Goal: Task Accomplishment & Management: Use online tool/utility

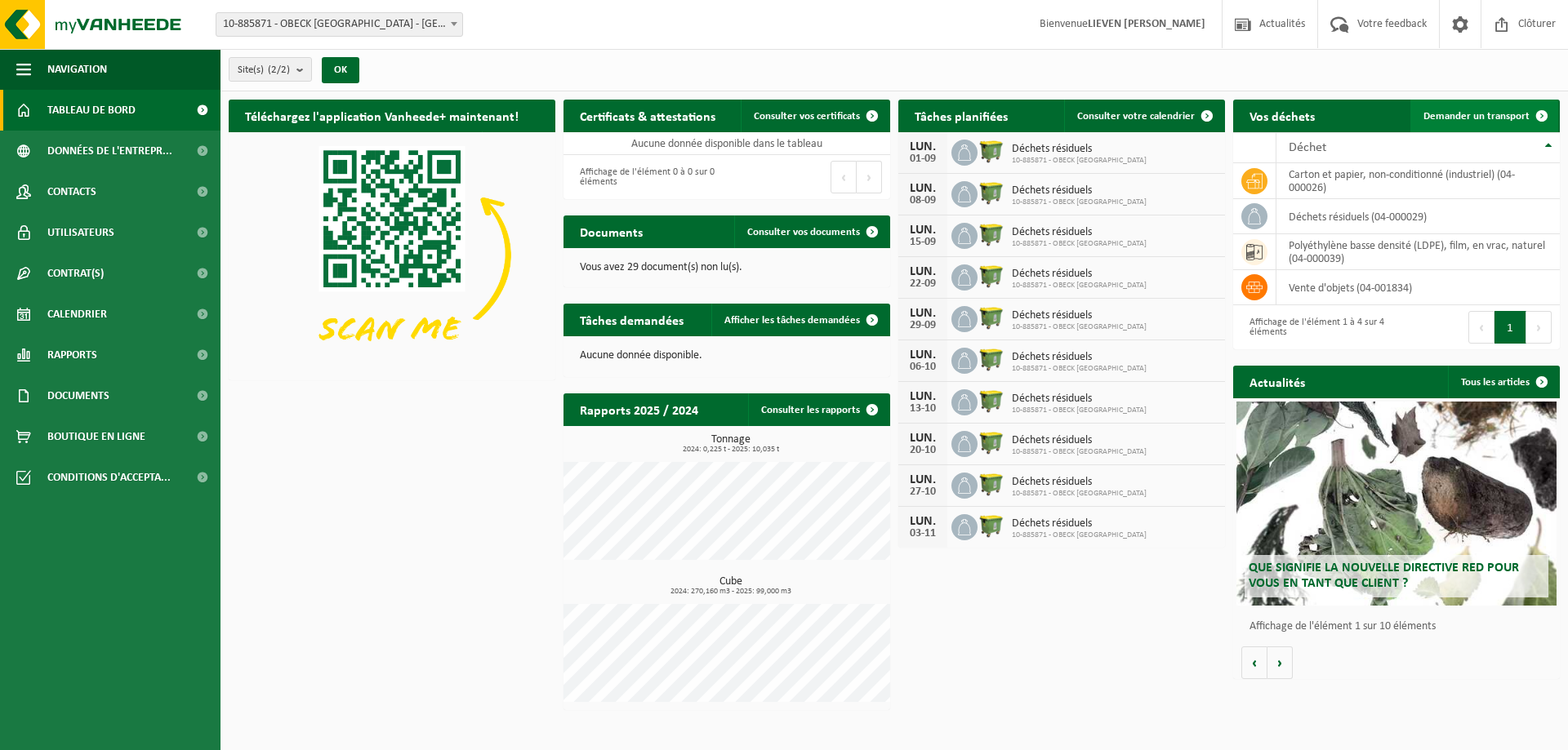
click at [1527, 111] on span at bounding box center [1542, 116] width 33 height 33
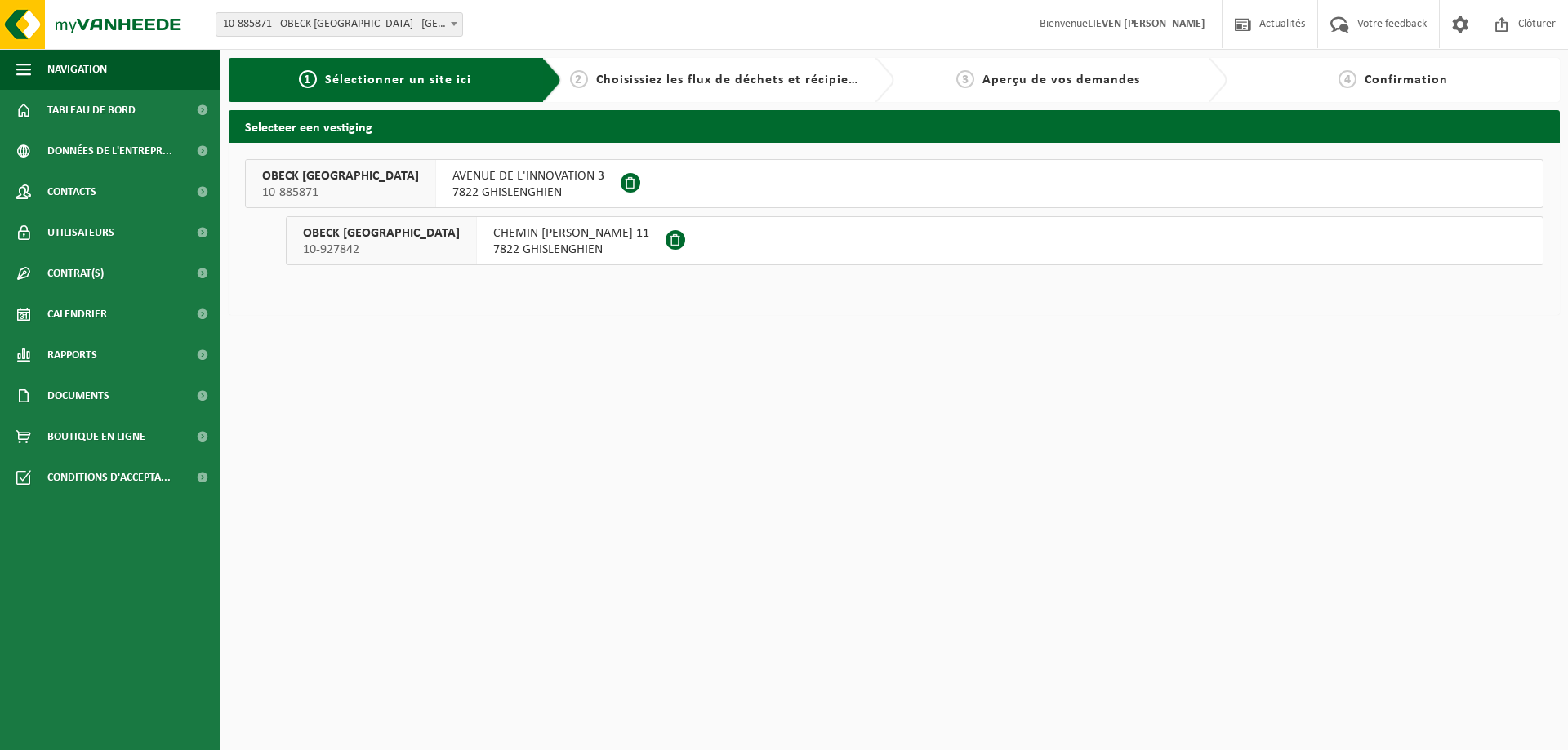
click at [473, 173] on span "AVENUE DE L'INNOVATION 3" at bounding box center [528, 176] width 151 height 17
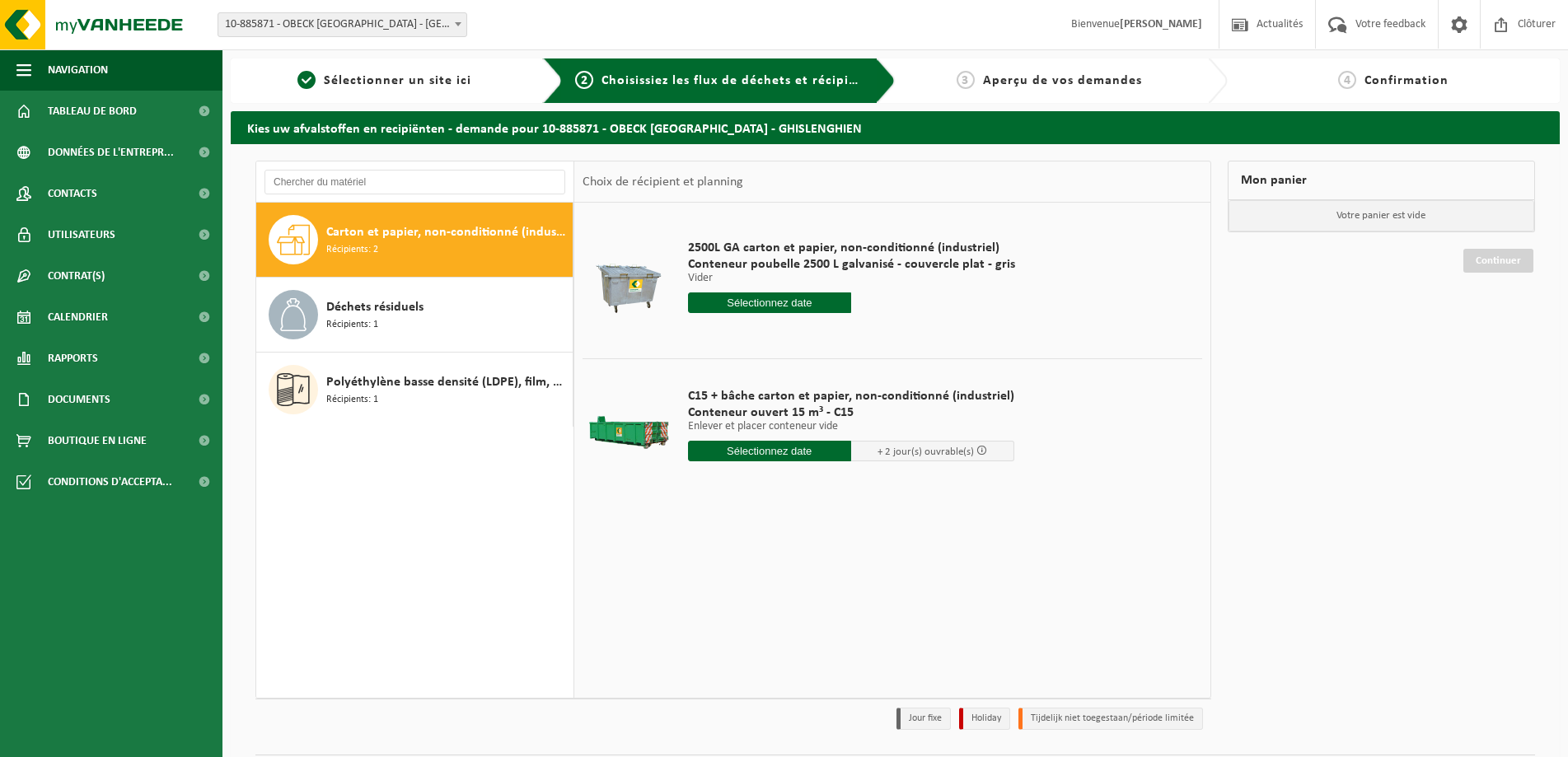
click at [763, 451] on input "text" at bounding box center [770, 451] width 163 height 20
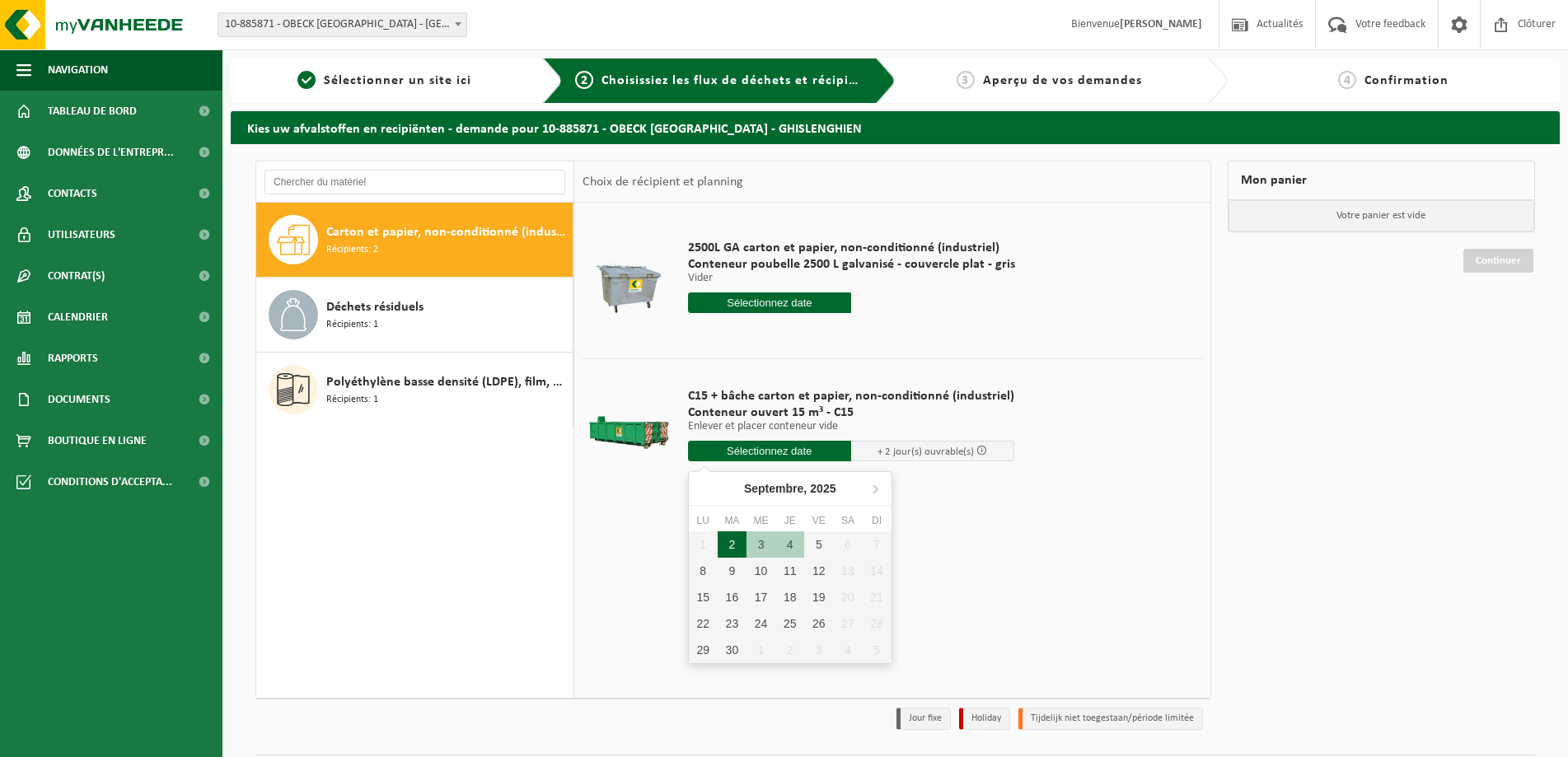
click at [735, 537] on div "2" at bounding box center [732, 544] width 29 height 26
type input "à partir de 2025-09-02"
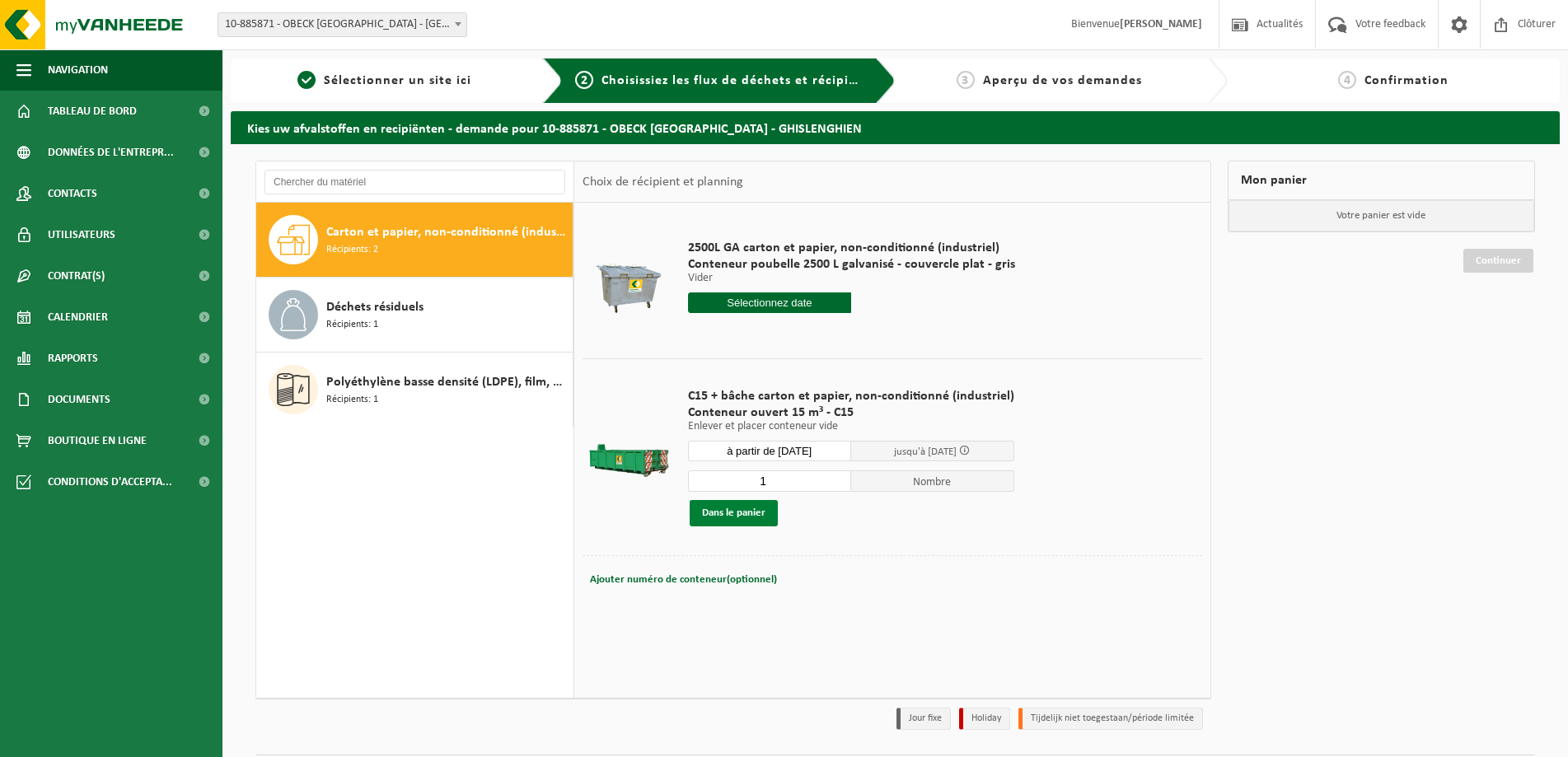
click at [755, 519] on button "Dans le panier" at bounding box center [733, 513] width 88 height 26
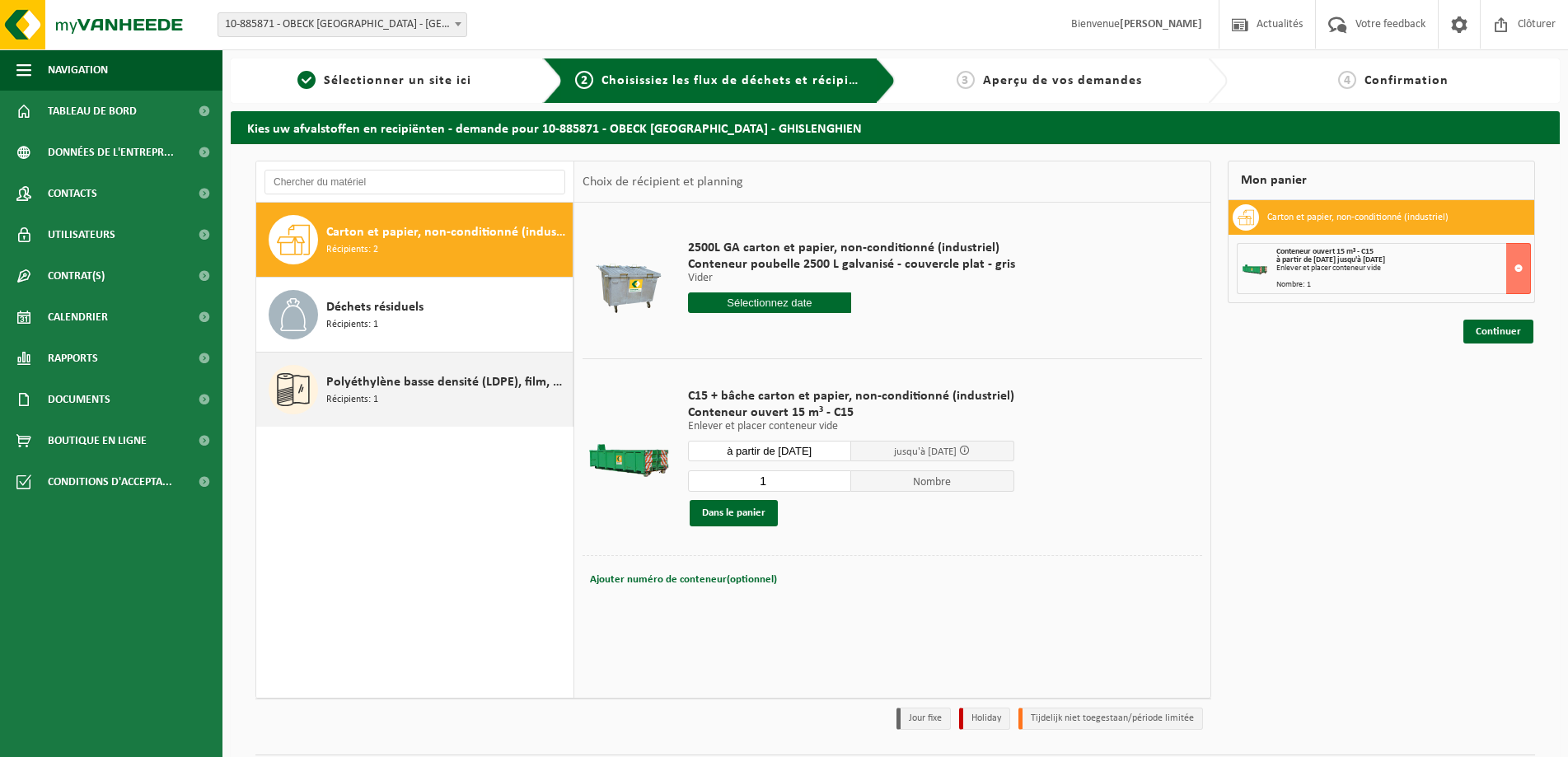
click at [379, 379] on span "Polyéthylène basse densité (LDPE), film, en vrac, naturel" at bounding box center [447, 382] width 242 height 20
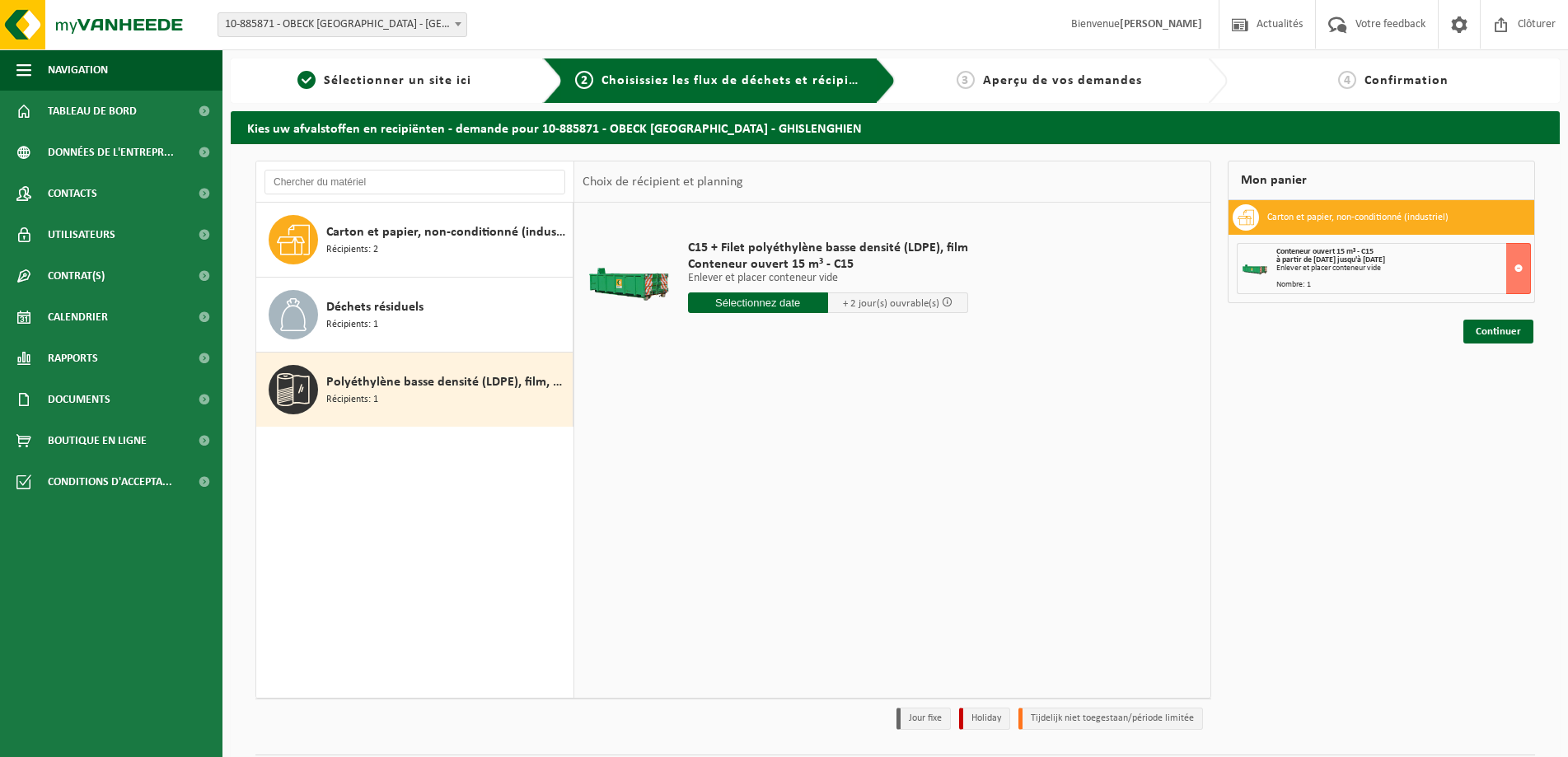
click at [697, 299] on input "text" at bounding box center [757, 302] width 140 height 20
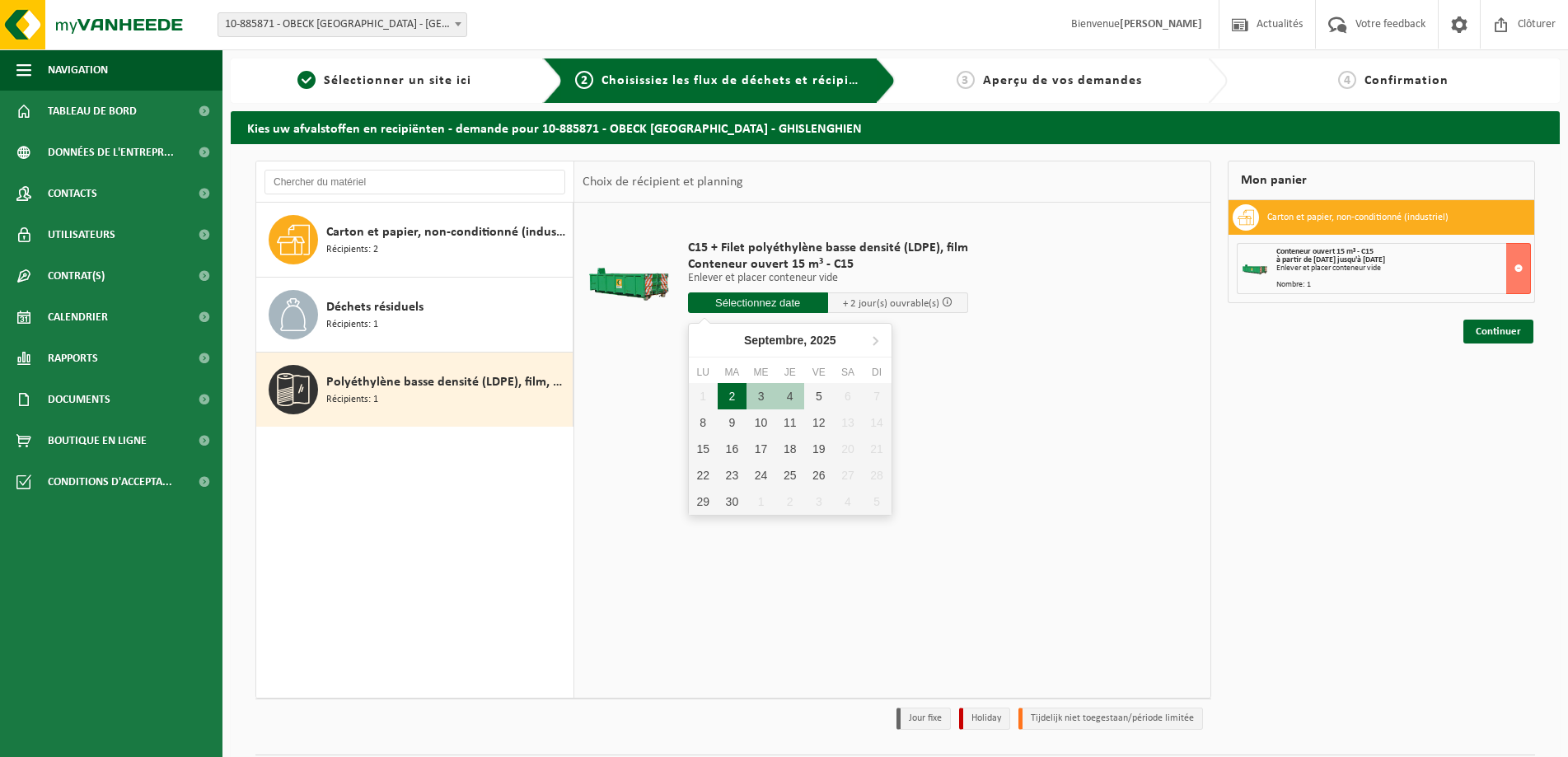
click at [726, 395] on div "2" at bounding box center [732, 396] width 29 height 26
type input "à partir de 2025-09-02"
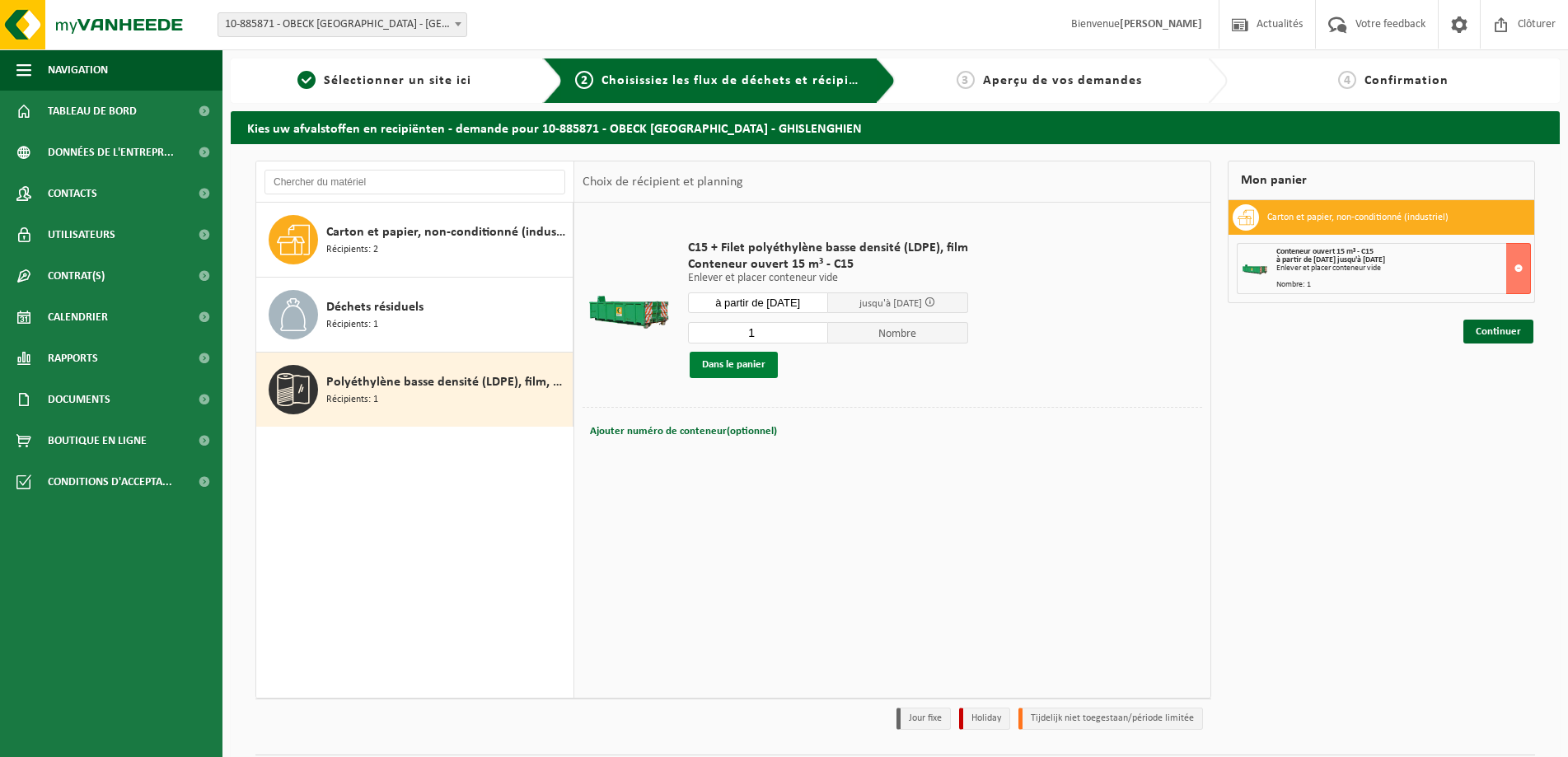
click at [747, 368] on button "Dans le panier" at bounding box center [733, 365] width 88 height 26
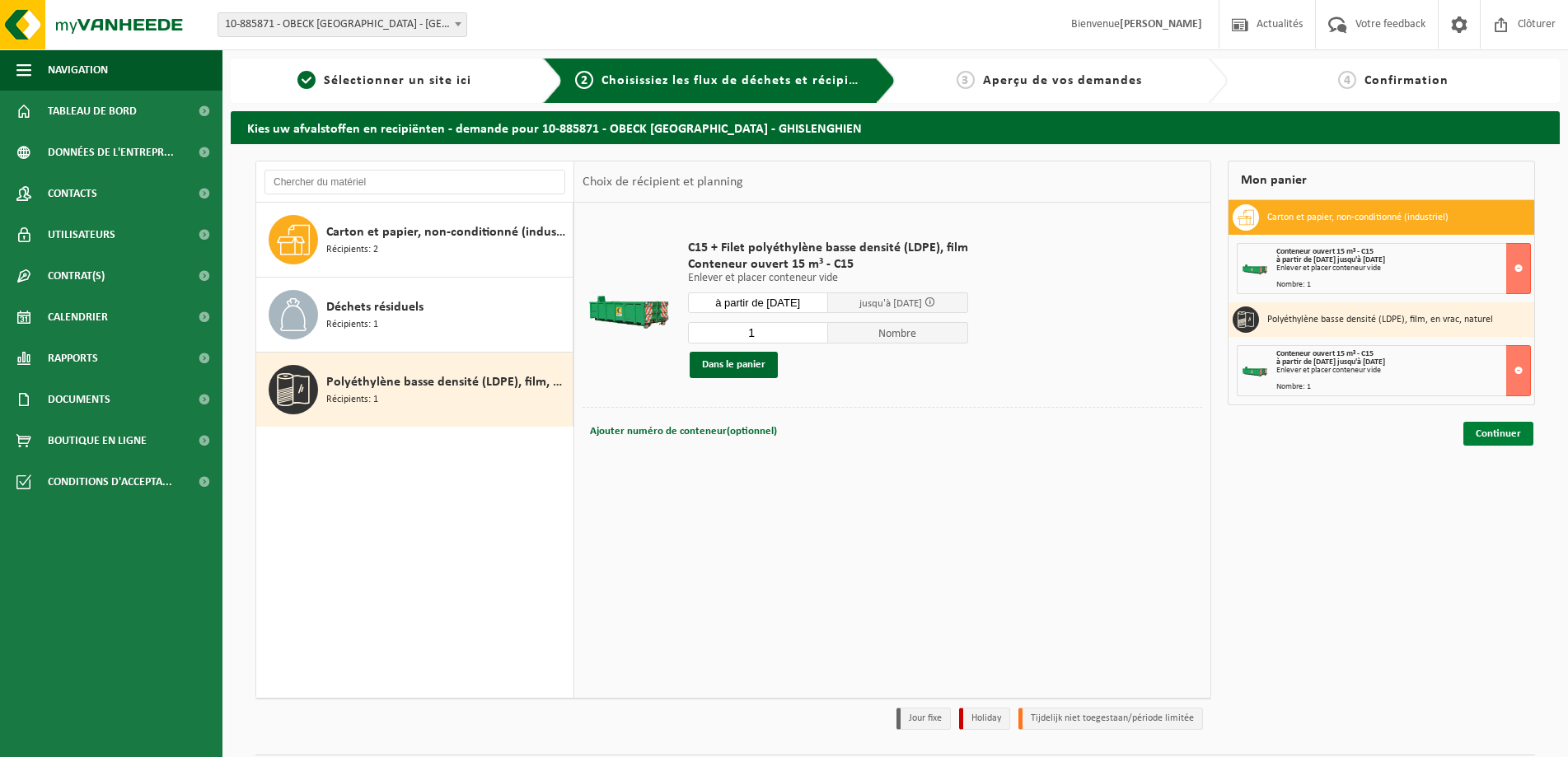
click at [1499, 429] on link "Continuer" at bounding box center [1499, 433] width 70 height 24
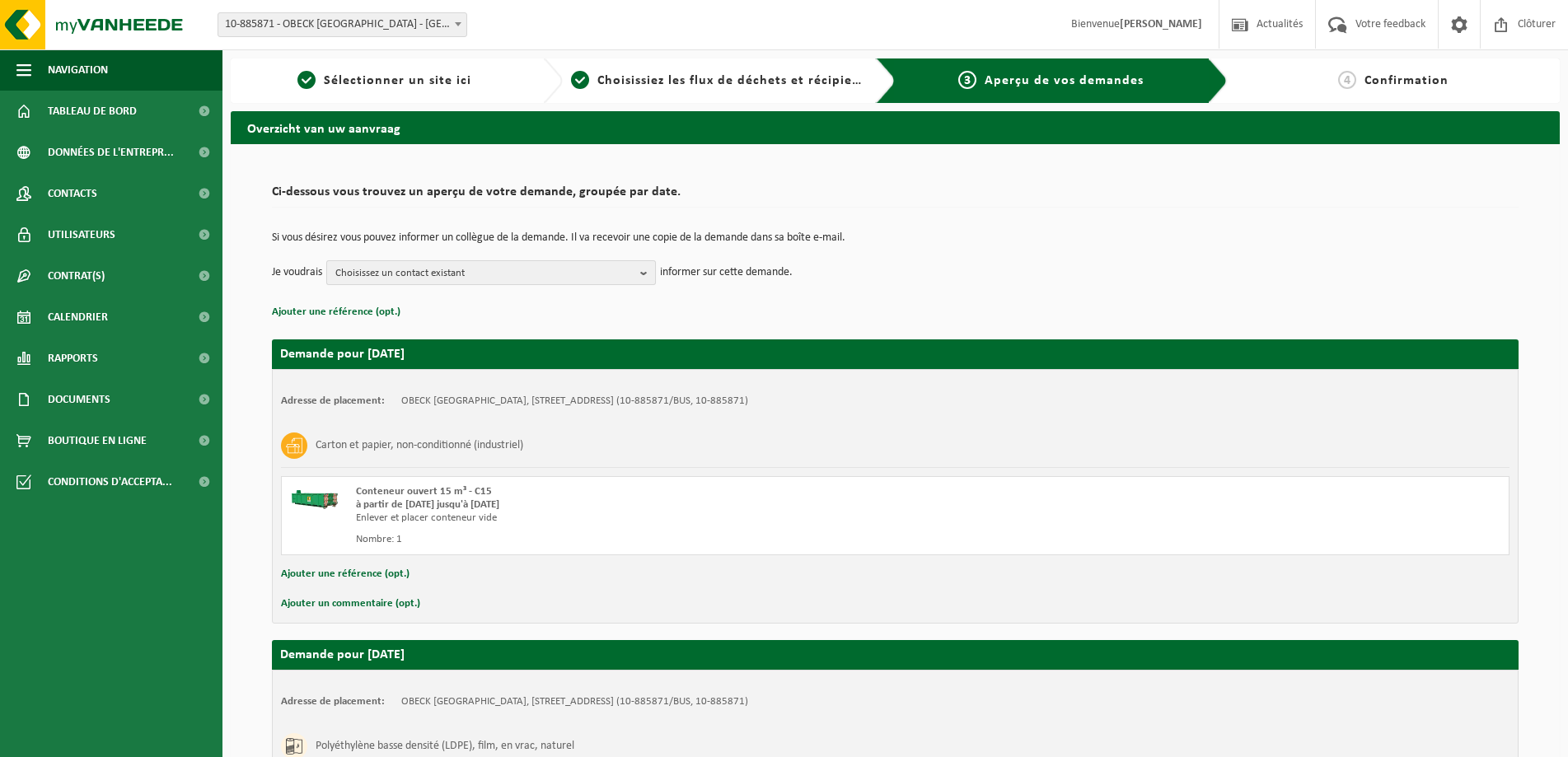
click at [506, 275] on span "Choisissez un contact existant" at bounding box center [485, 273] width 299 height 25
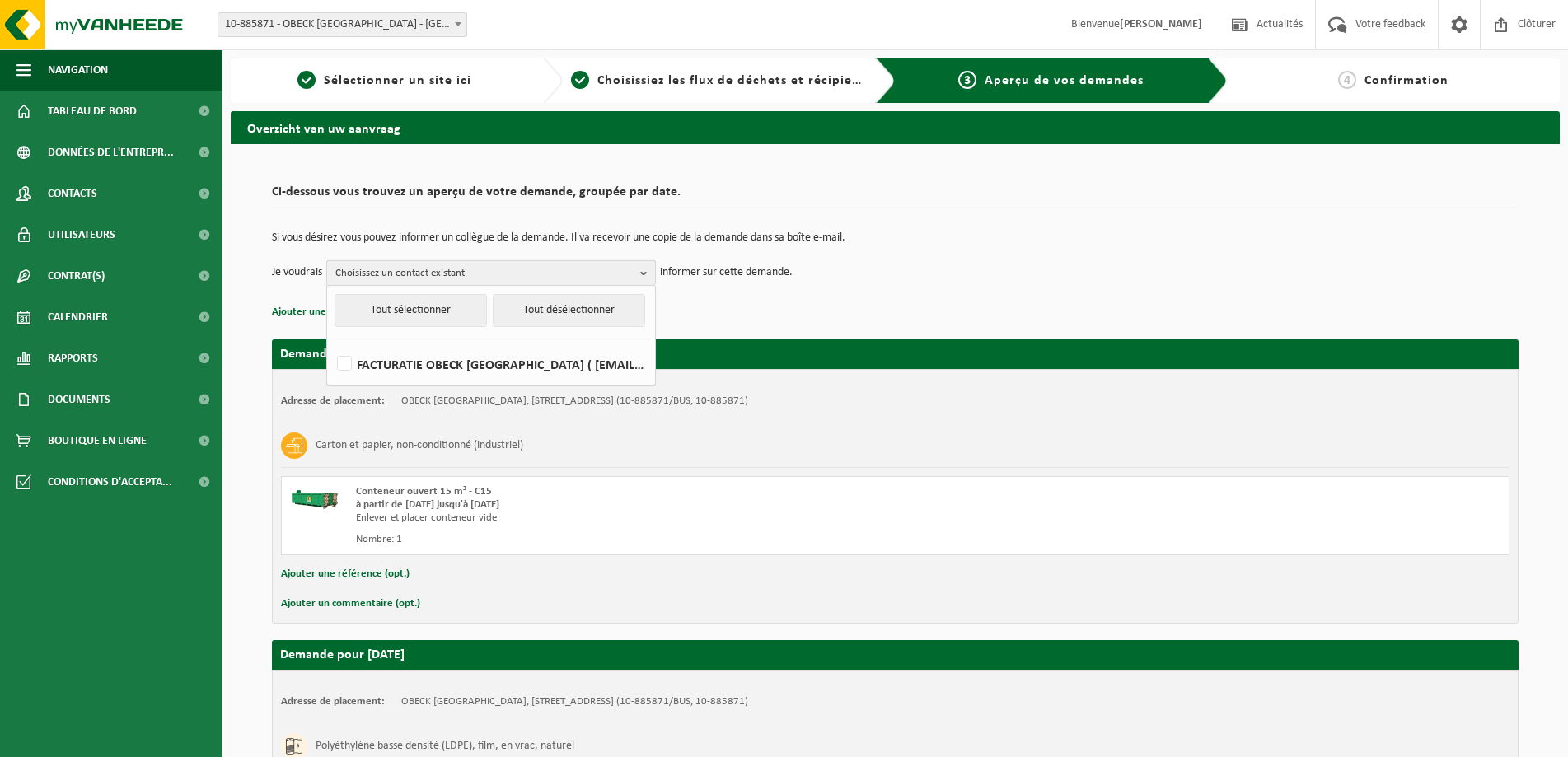
click at [506, 275] on span "Choisissez un contact existant" at bounding box center [485, 273] width 299 height 25
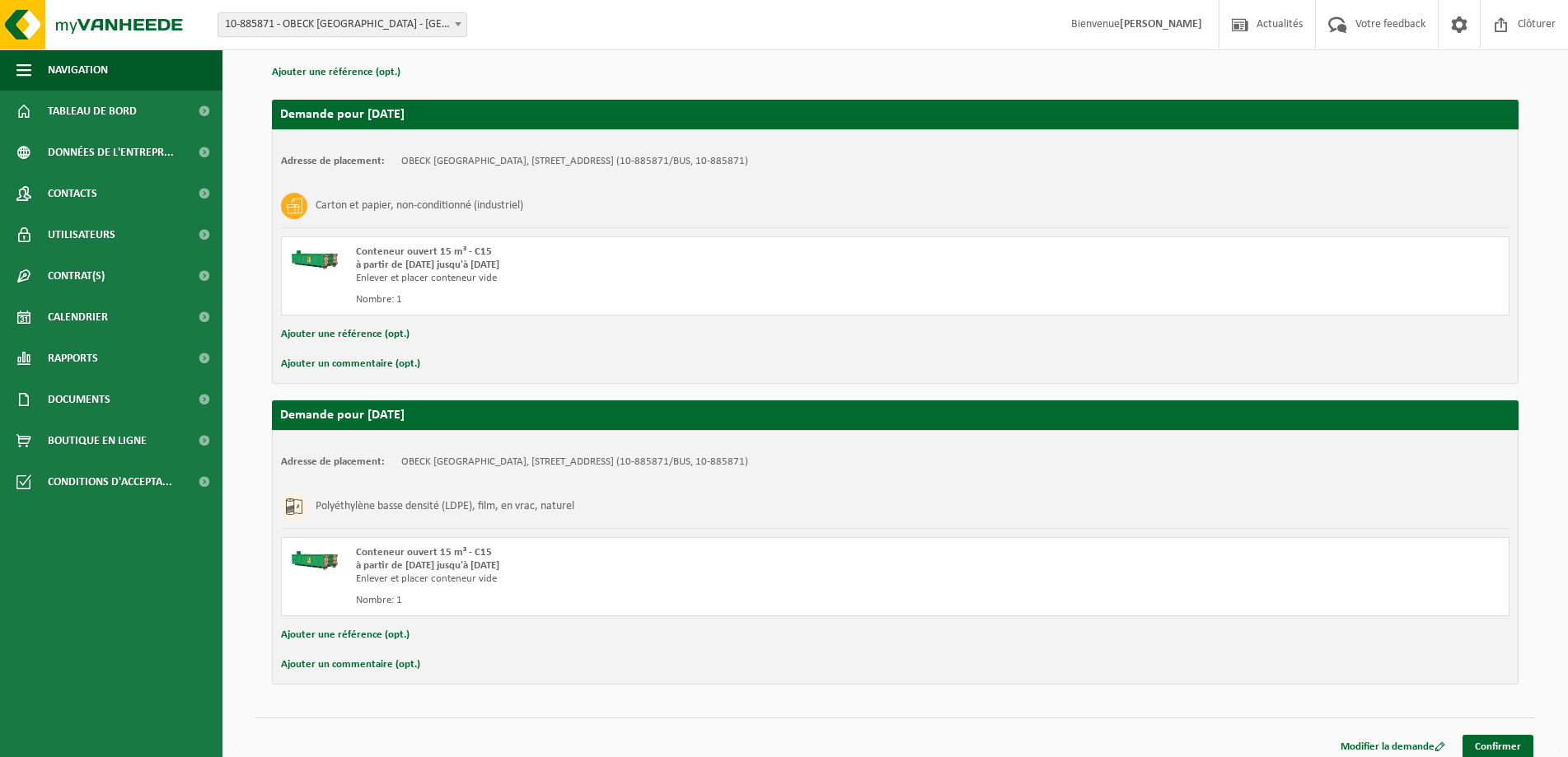
scroll to position [247, 0]
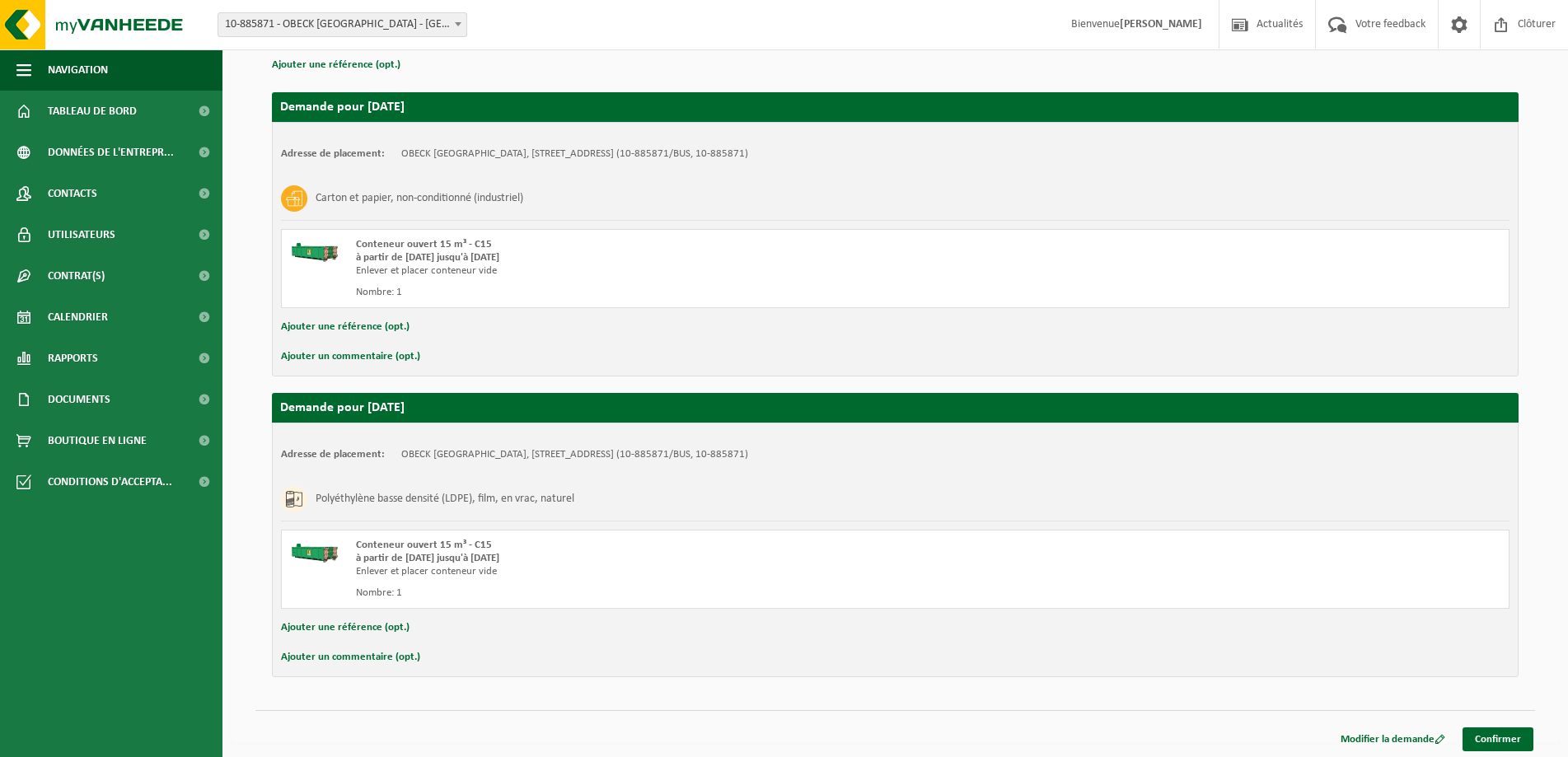
click at [363, 361] on button "Ajouter un commentaire (opt.)" at bounding box center [350, 357] width 140 height 21
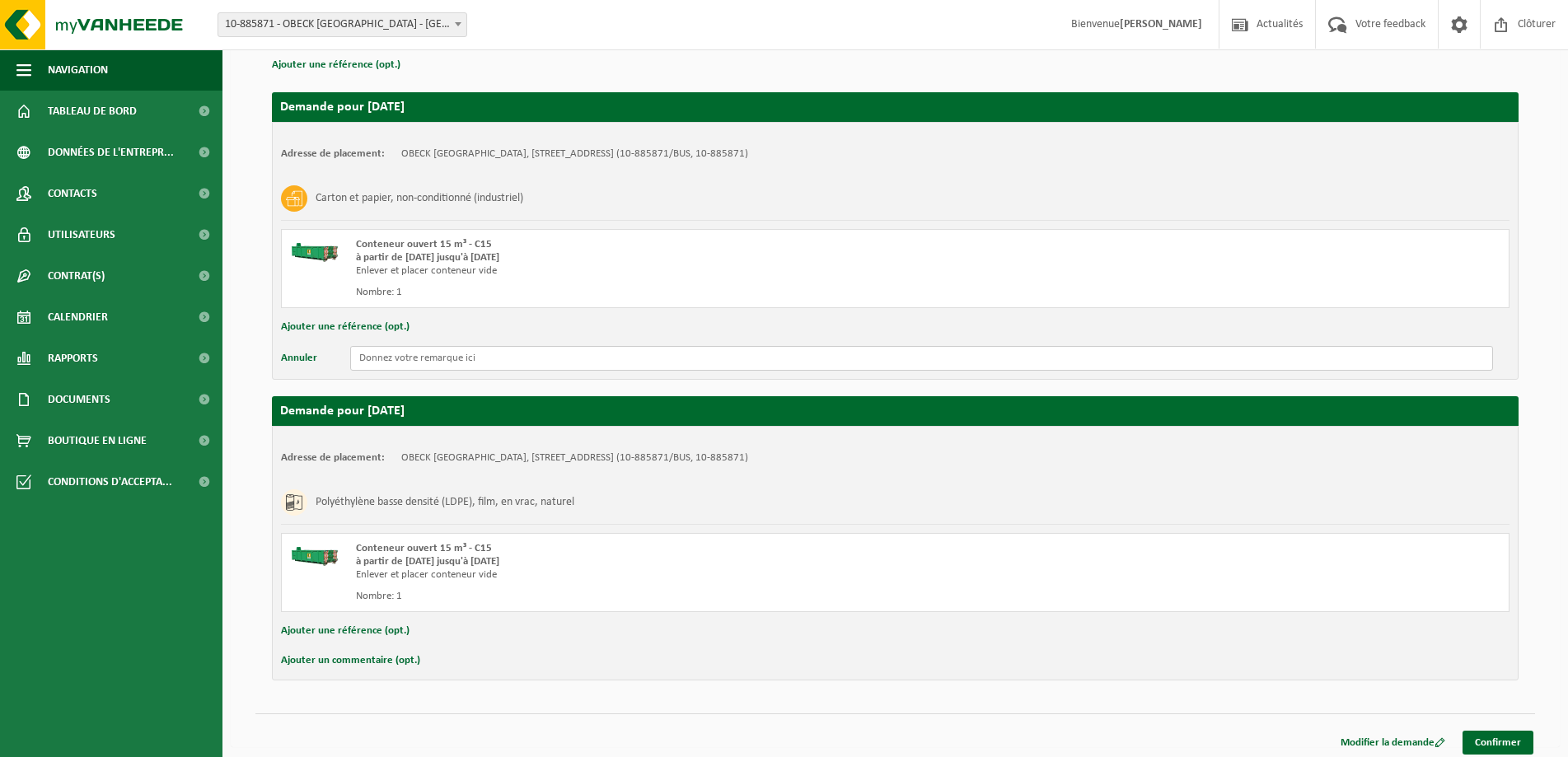
click at [481, 365] on input "text" at bounding box center [921, 358] width 1143 height 25
drag, startPoint x: 945, startPoint y: 352, endPoint x: 934, endPoint y: 368, distance: 19.4
click at [934, 368] on input "Serait-il possible d'avoir un conteneur plus grand ? et nous n'avons plus la bâ…" at bounding box center [921, 358] width 1143 height 25
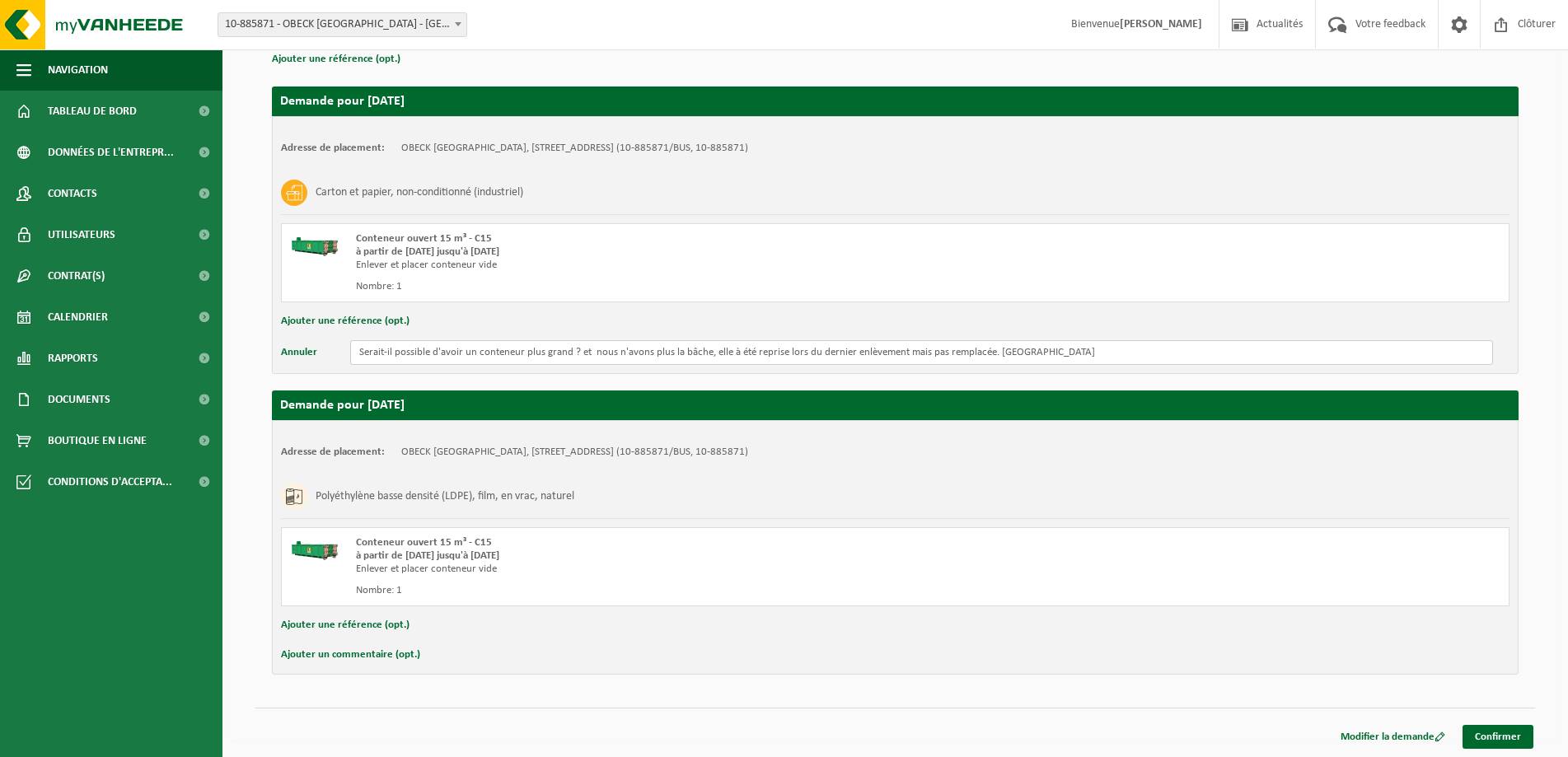
scroll to position [254, 0]
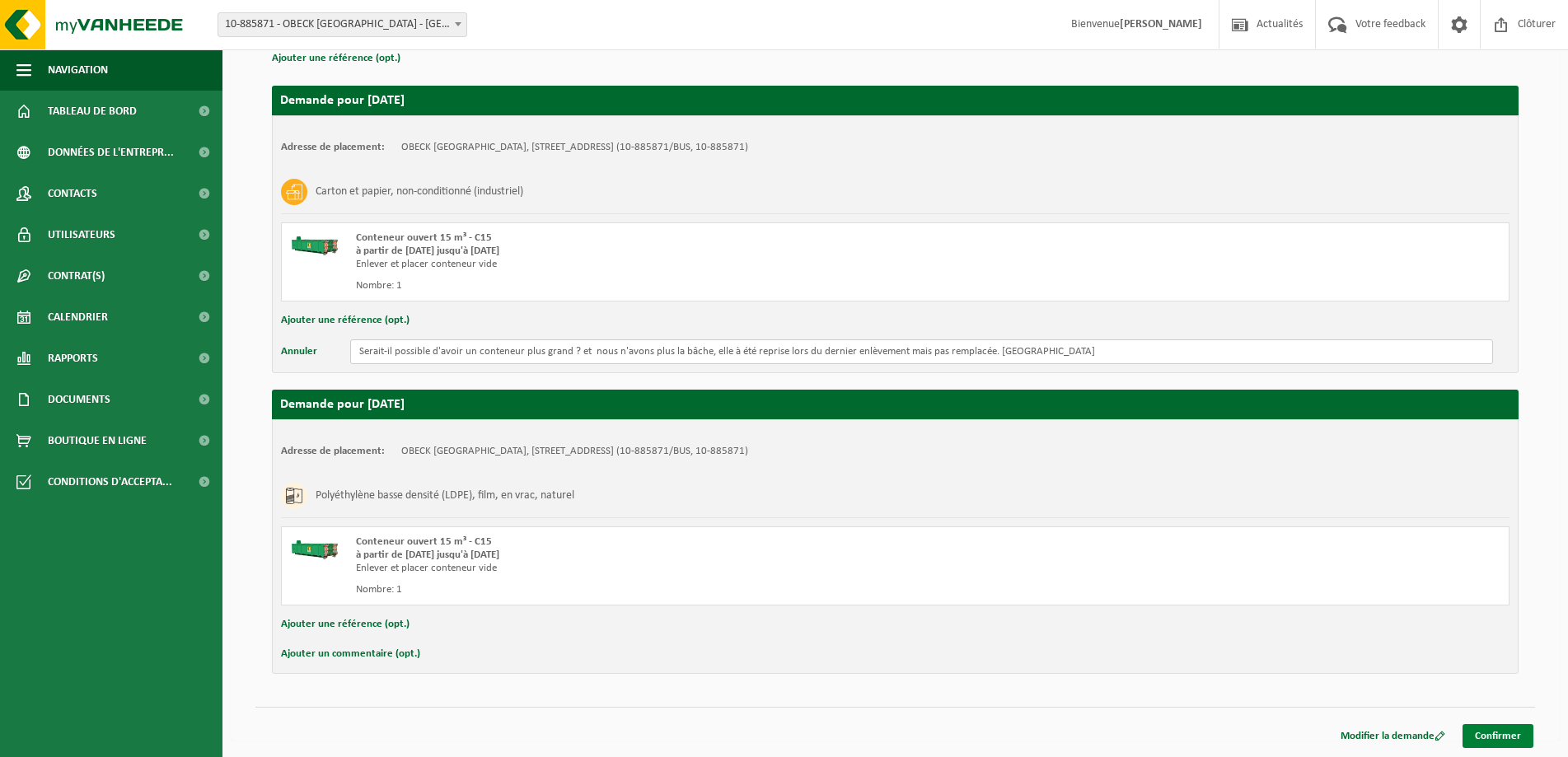
type input "Serait-il possible d'avoir un conteneur plus grand ? et nous n'avons plus la bâ…"
click at [1472, 732] on link "Confirmer" at bounding box center [1498, 735] width 71 height 24
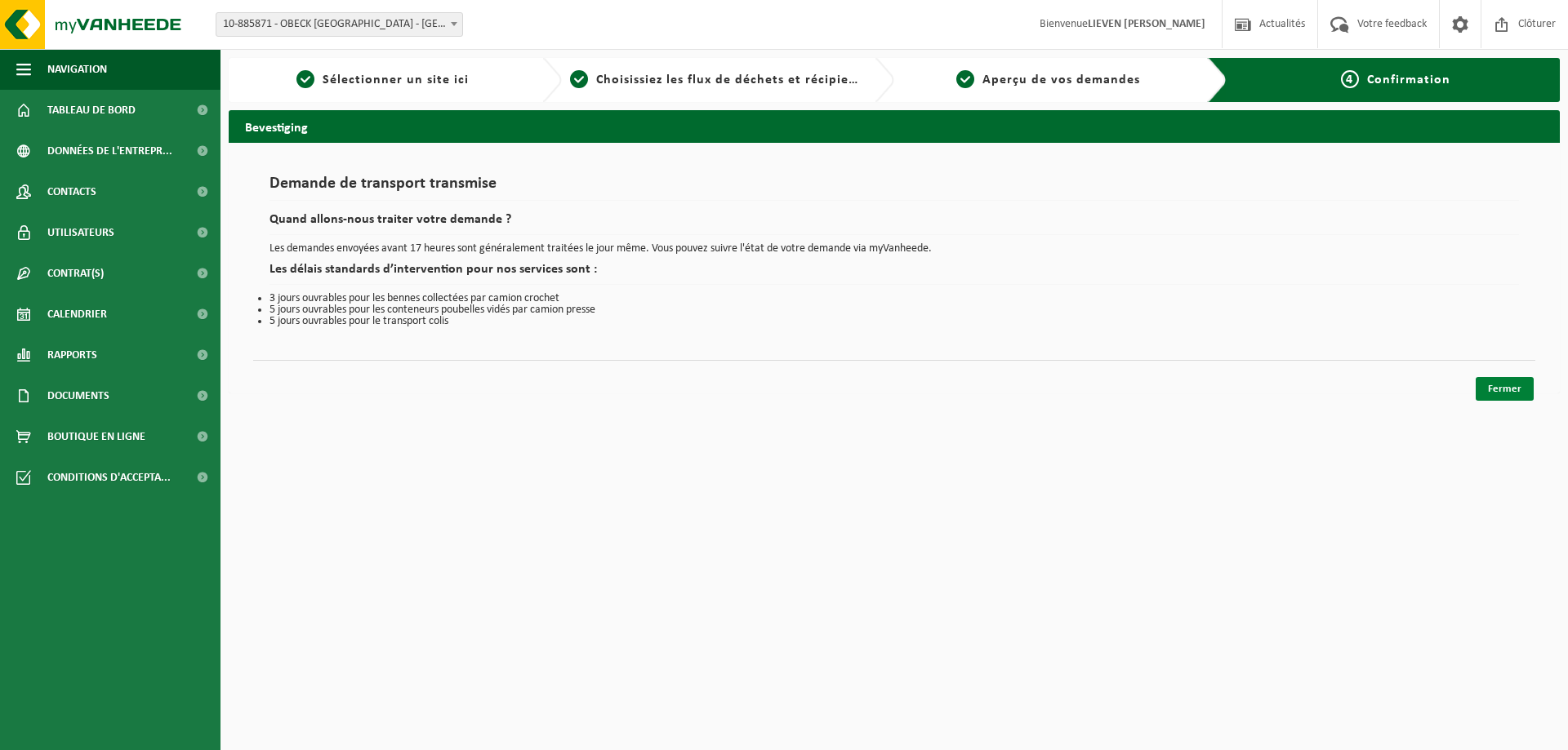
click at [1500, 394] on link "Fermer" at bounding box center [1504, 388] width 58 height 23
